Goal: Task Accomplishment & Management: Manage account settings

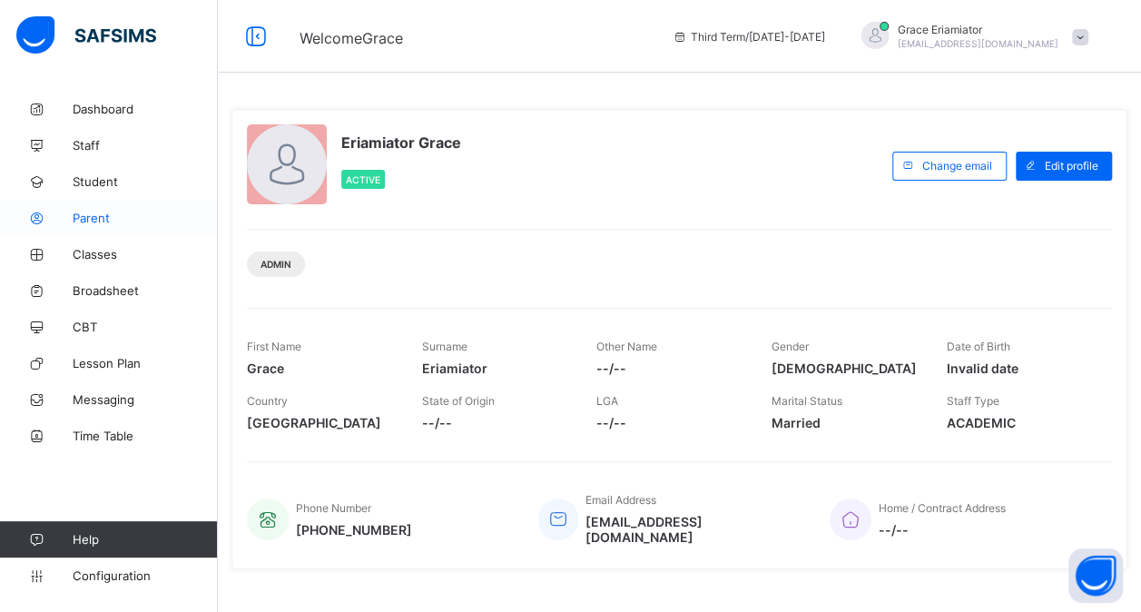
click at [93, 221] on span "Parent" at bounding box center [145, 218] width 145 height 15
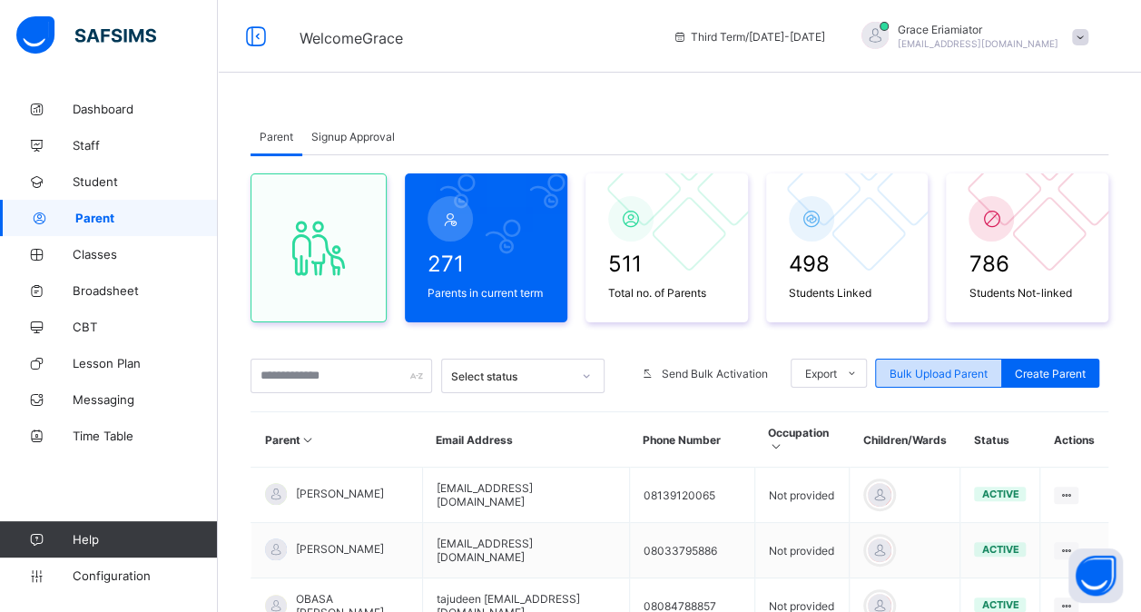
click at [939, 372] on span "Bulk Upload Parent" at bounding box center [939, 374] width 98 height 14
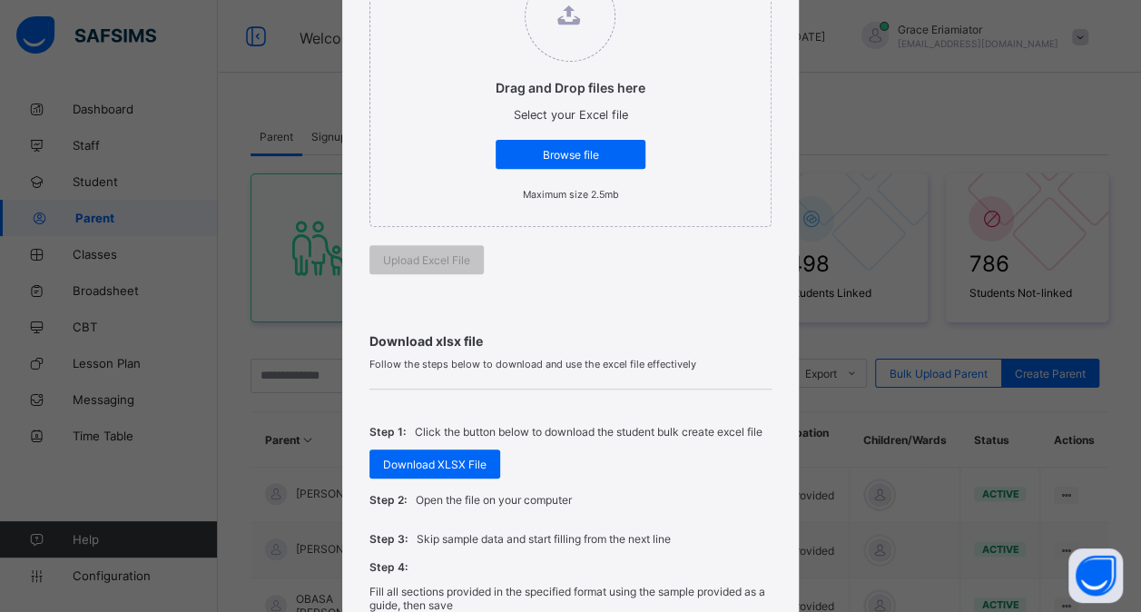
scroll to position [285, 0]
click at [464, 459] on span "Download XLSX File" at bounding box center [434, 464] width 103 height 14
click at [448, 466] on div "Download XLSX File" at bounding box center [434, 462] width 131 height 29
click at [839, 330] on div "Bulk Upload Parent Upload xlsx File Select your xlsx file from your computer to…" at bounding box center [570, 306] width 1141 height 612
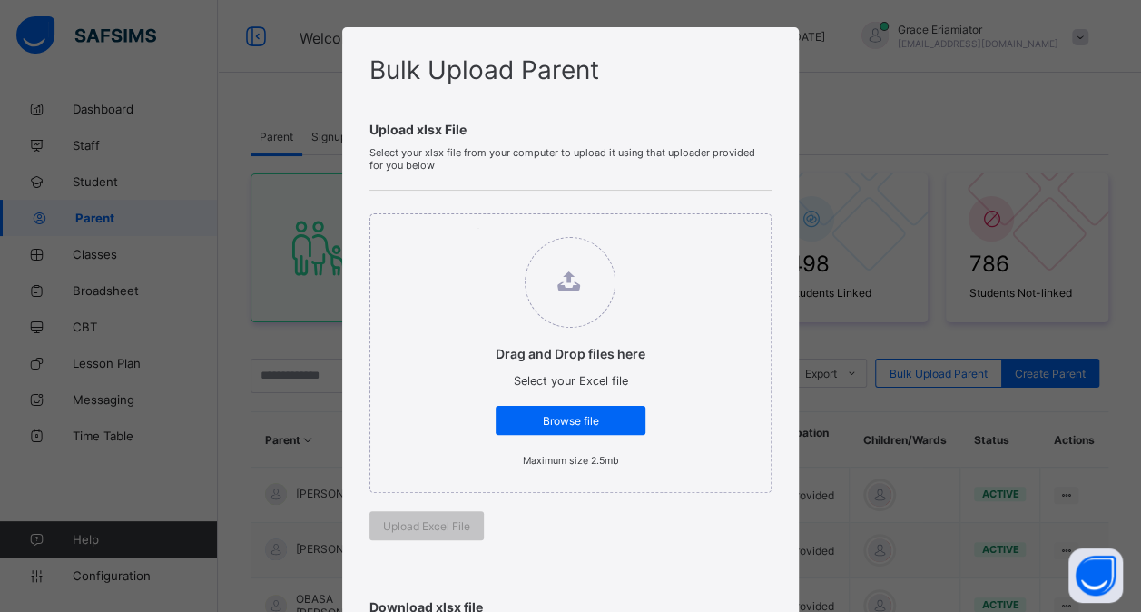
scroll to position [0, 0]
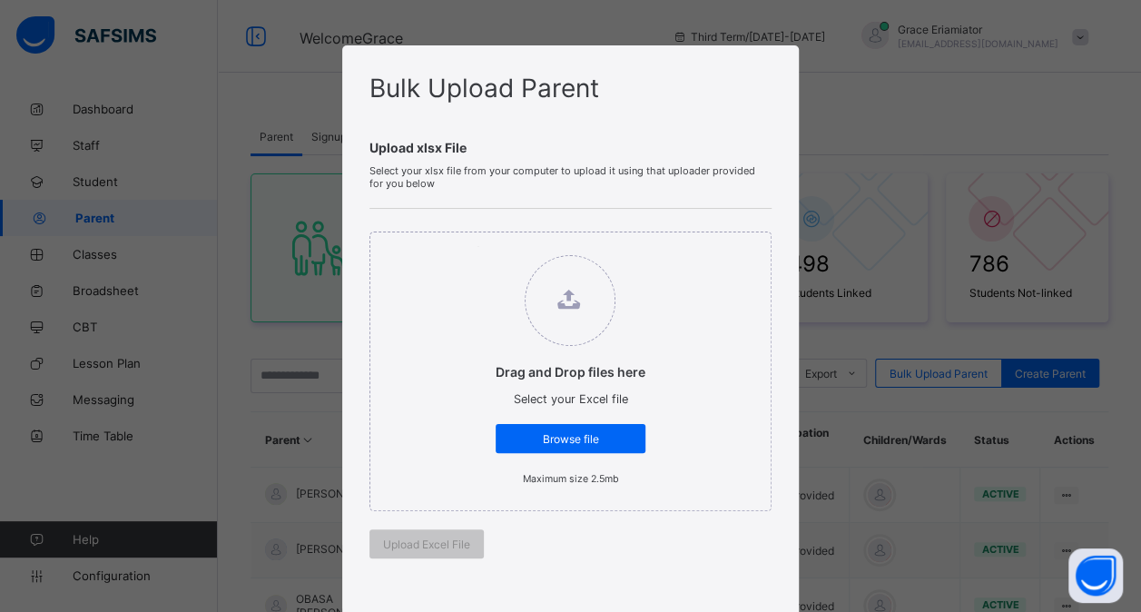
click at [755, 13] on div "Bulk Upload Parent Upload xlsx File Select your xlsx file from your computer to…" at bounding box center [570, 306] width 1141 height 612
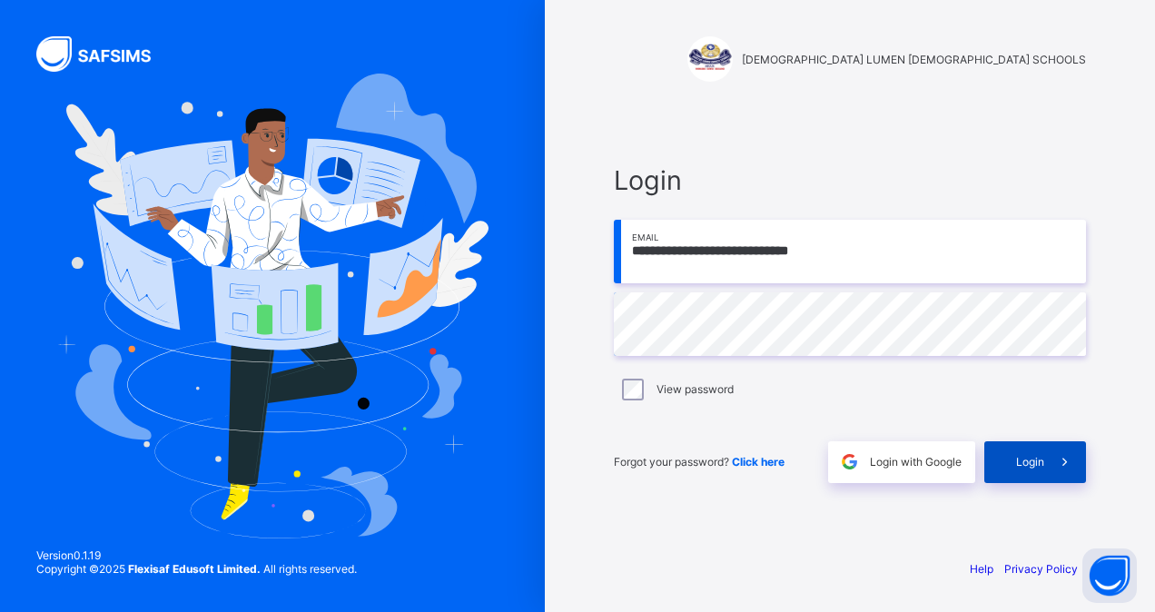
click at [1014, 453] on div "Login" at bounding box center [1035, 462] width 102 height 42
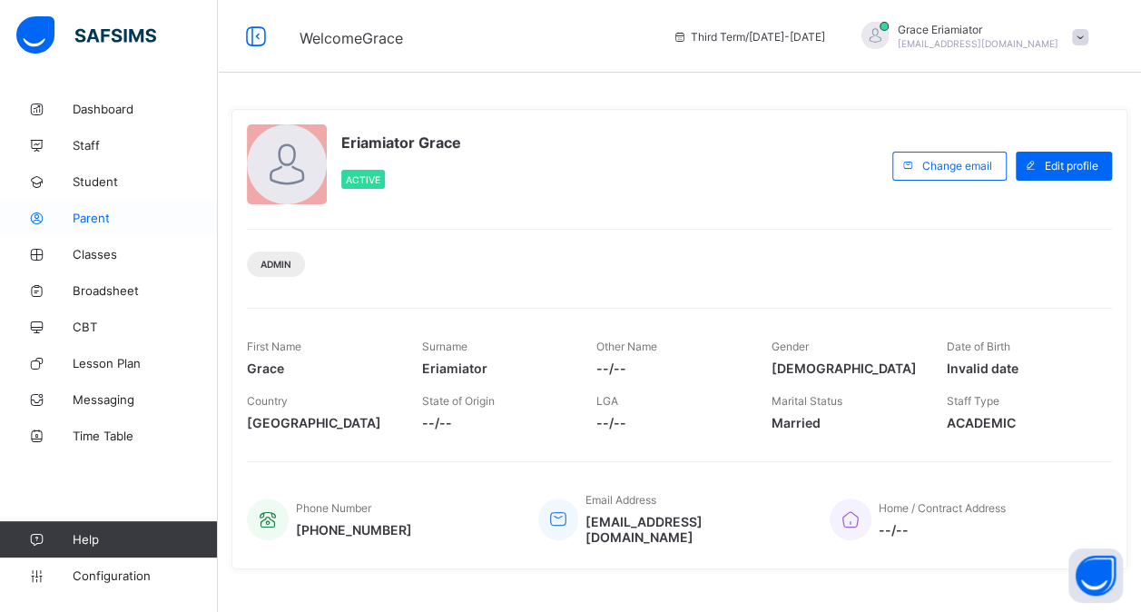
click at [113, 221] on span "Parent" at bounding box center [145, 218] width 145 height 15
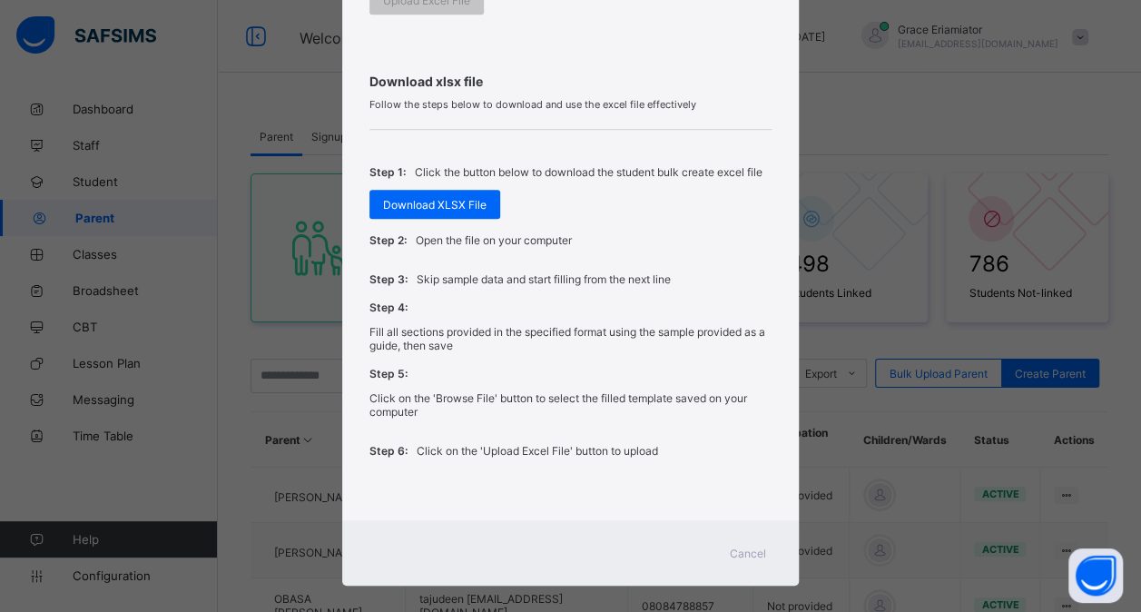
scroll to position [551, 0]
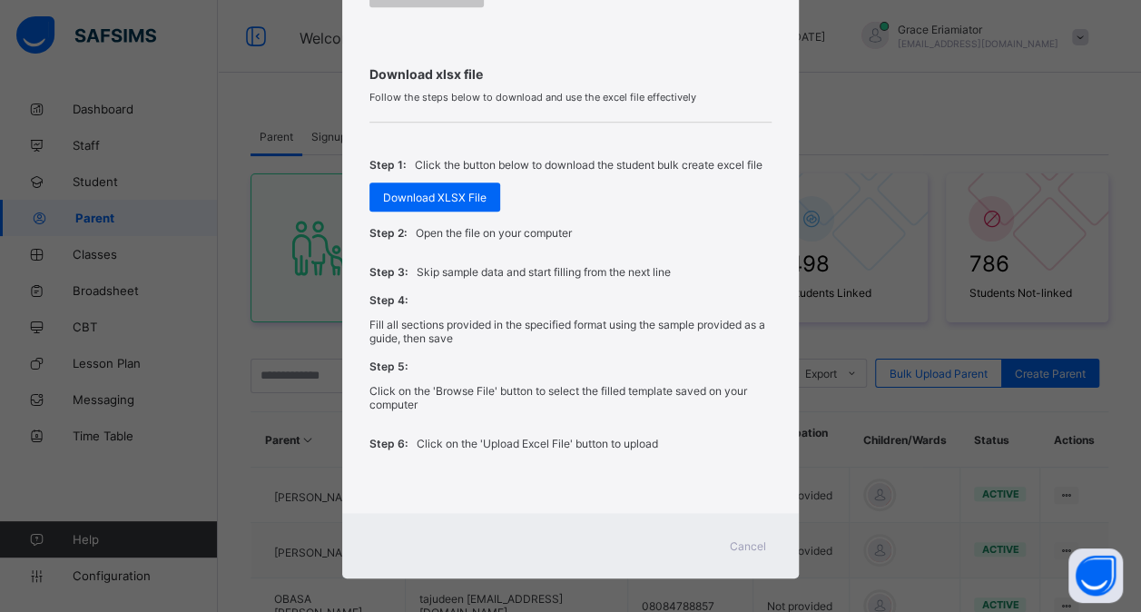
click at [753, 539] on span "Cancel" at bounding box center [748, 546] width 36 height 14
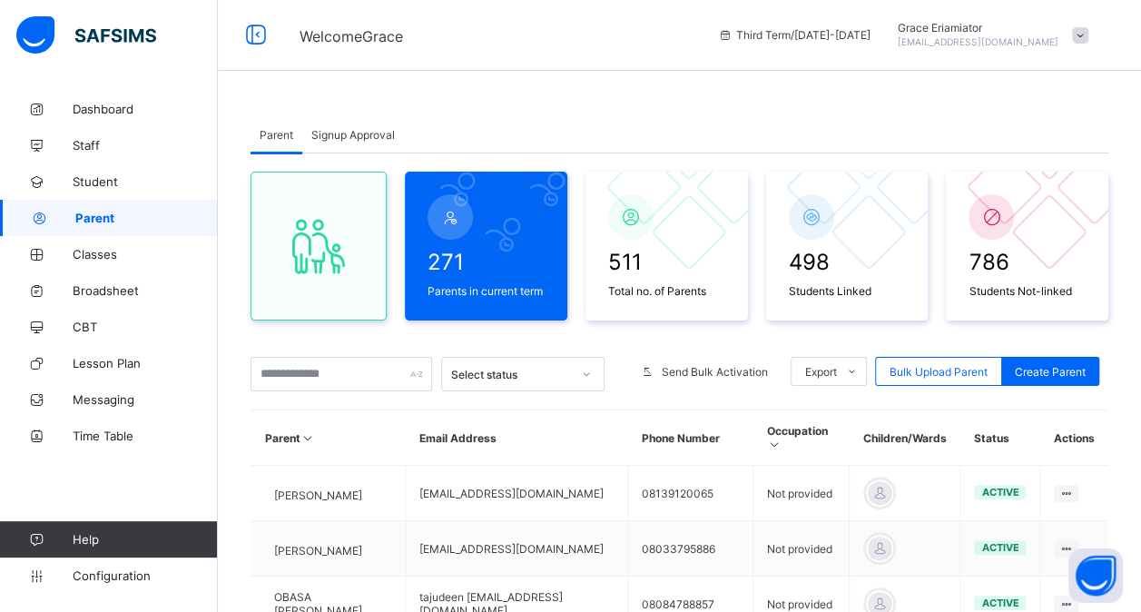
scroll to position [0, 0]
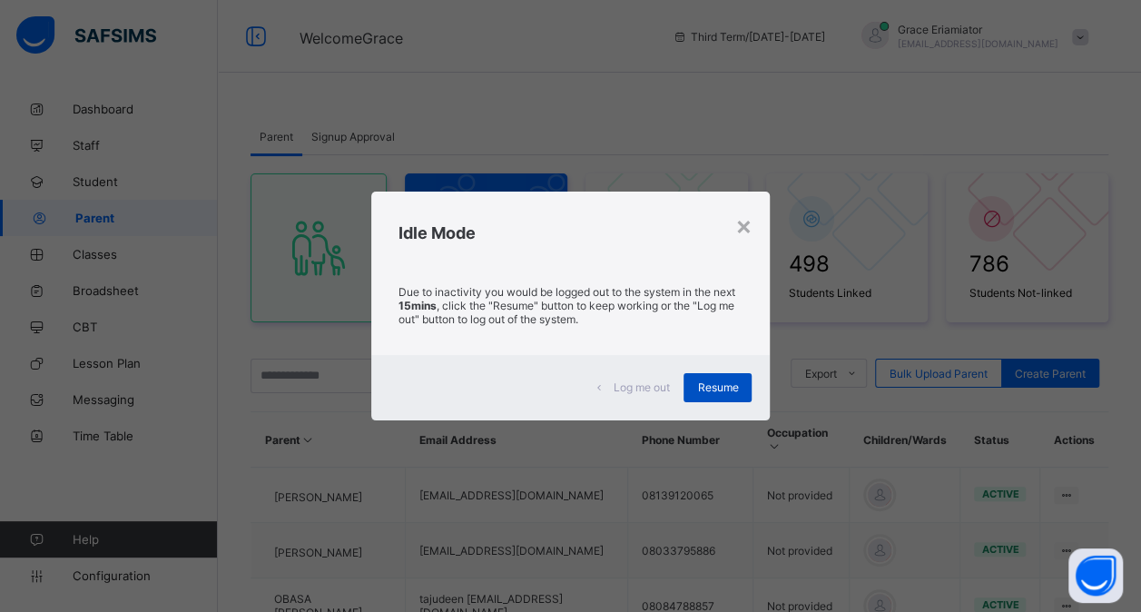
click at [711, 387] on span "Resume" at bounding box center [717, 387] width 41 height 14
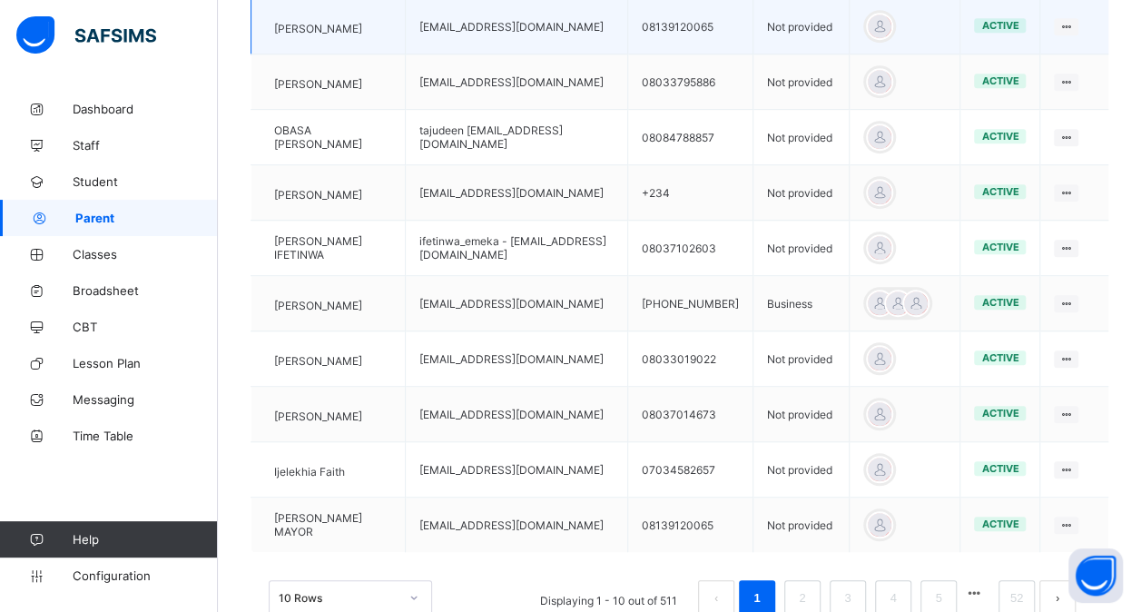
scroll to position [501, 0]
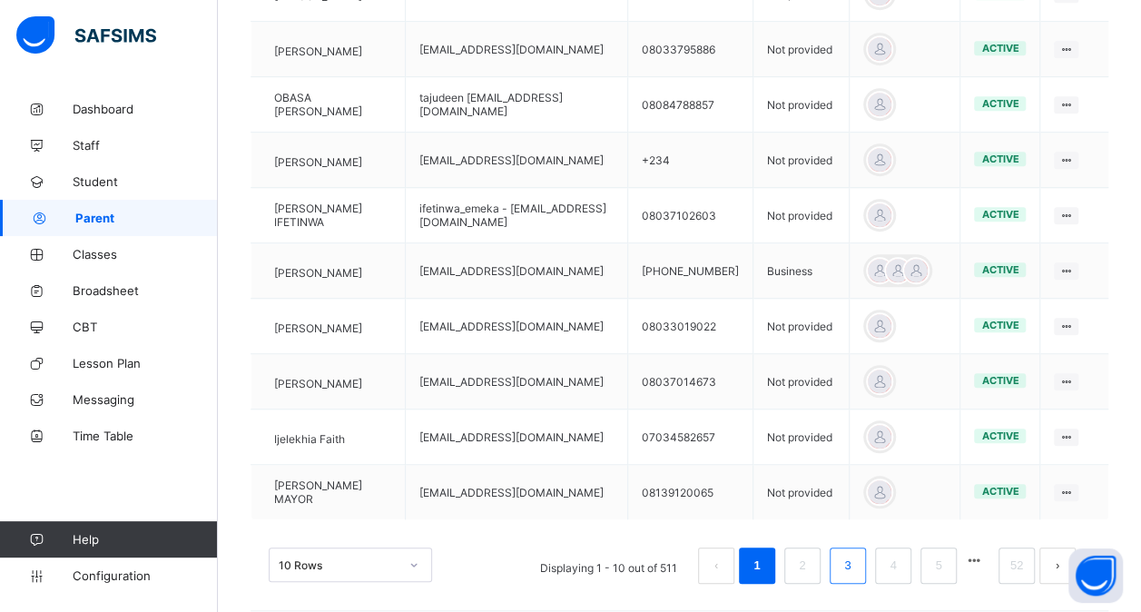
click at [856, 559] on link "3" at bounding box center [847, 566] width 17 height 24
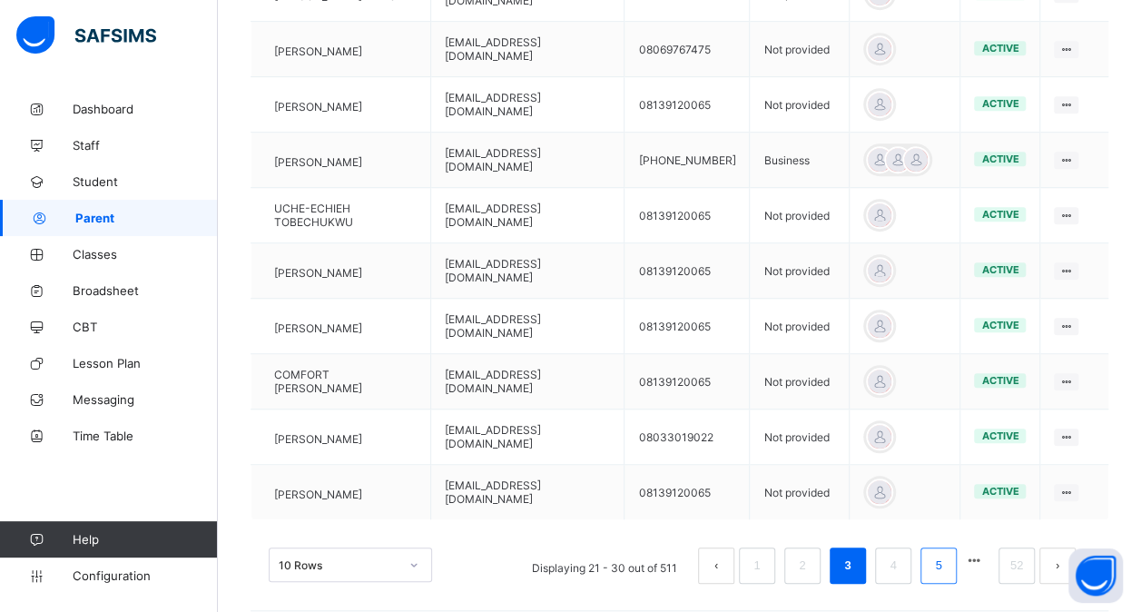
click at [941, 563] on li "5" at bounding box center [938, 565] width 36 height 36
